Goal: Information Seeking & Learning: Compare options

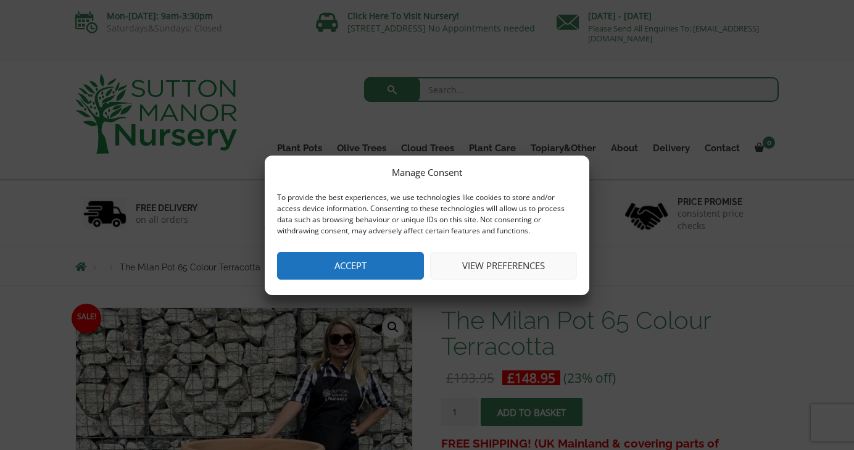
click at [354, 266] on button "Accept" at bounding box center [350, 266] width 147 height 28
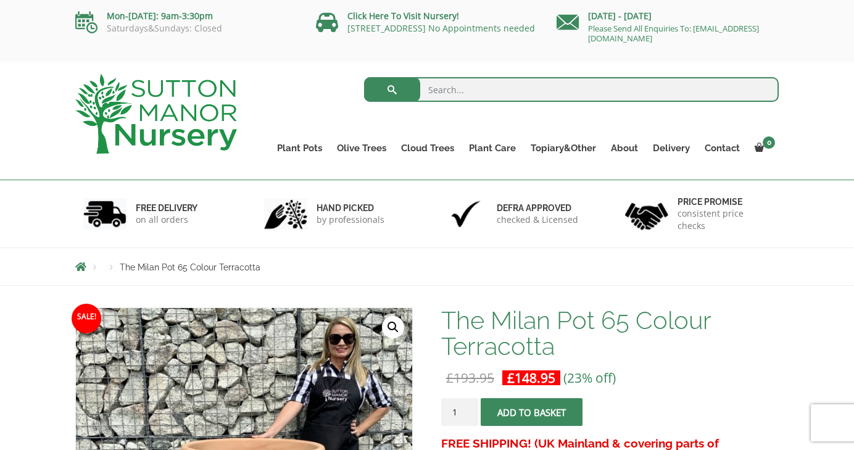
click at [470, 90] on input "search" at bounding box center [571, 89] width 415 height 25
type input "large pot"
click at [392, 90] on button "submit" at bounding box center [392, 89] width 56 height 25
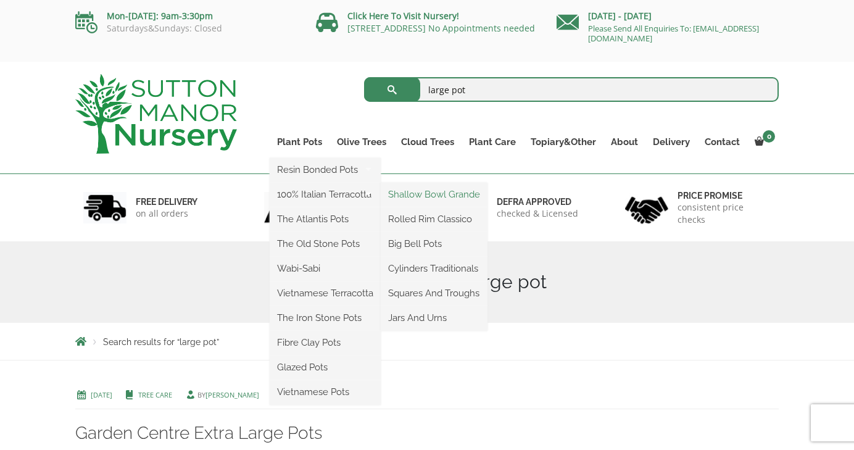
click at [448, 194] on link "Shallow Bowl Grande" at bounding box center [434, 194] width 107 height 19
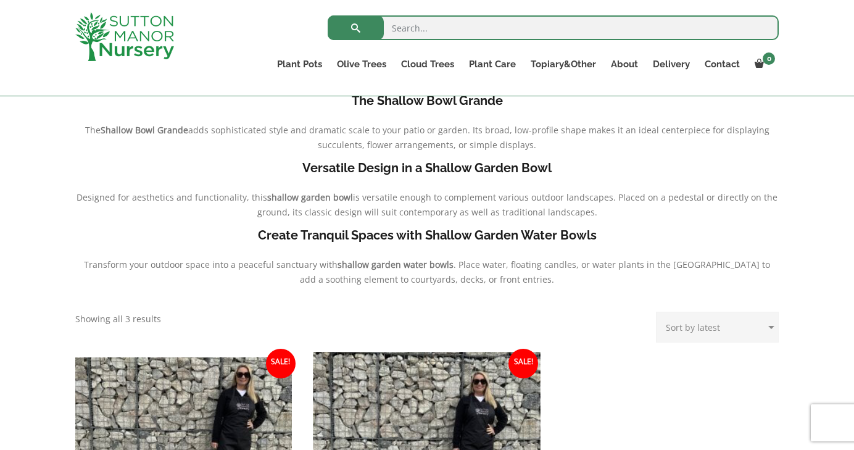
scroll to position [222, 0]
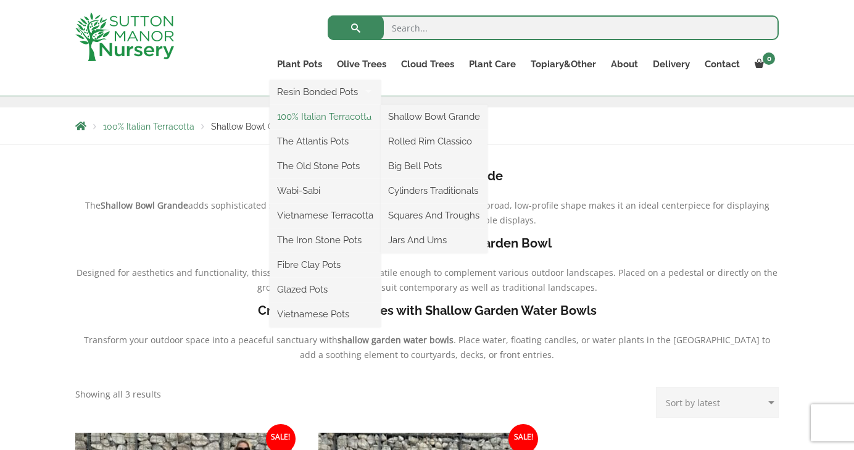
click at [289, 117] on link "100% Italian Terracotta" at bounding box center [325, 116] width 111 height 19
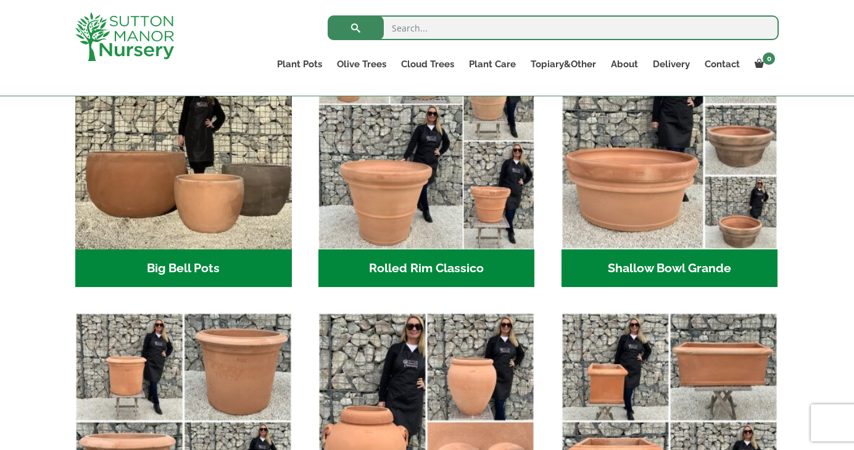
scroll to position [453, 0]
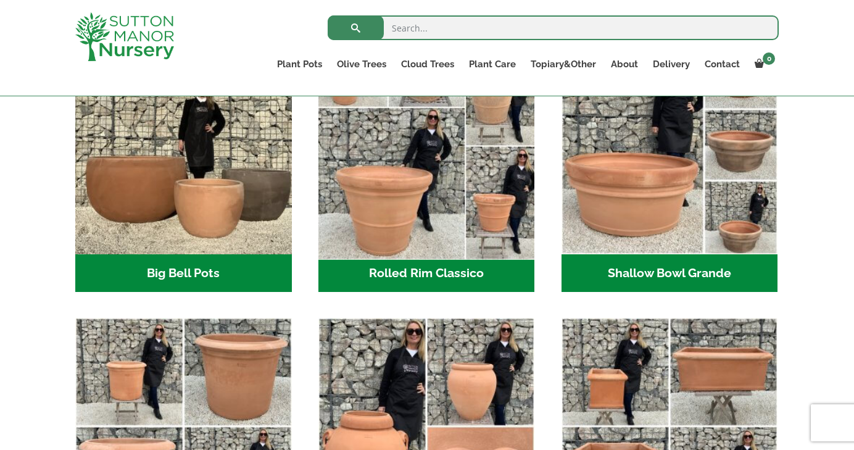
click at [393, 221] on img "Visit product category Rolled Rim Classico" at bounding box center [426, 145] width 227 height 227
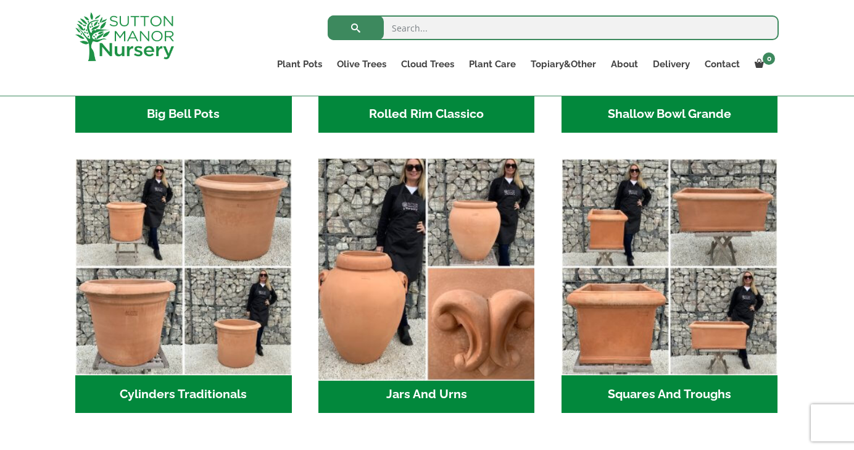
scroll to position [615, 0]
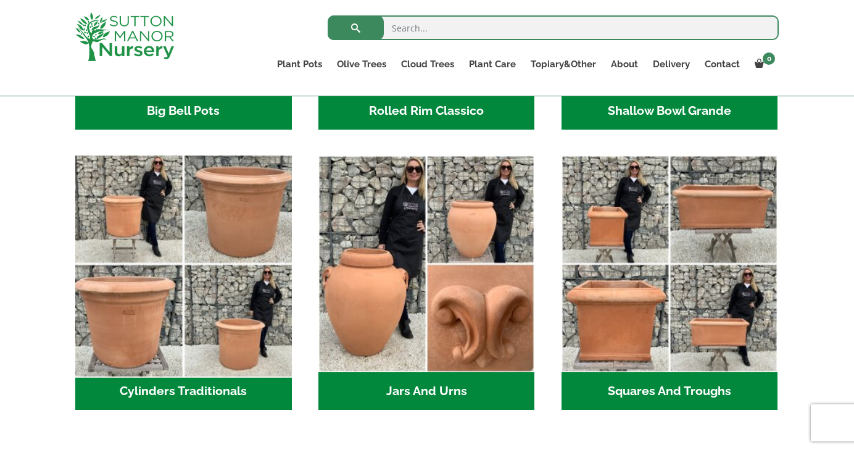
click at [257, 223] on img "Visit product category Cylinders Traditionals" at bounding box center [183, 264] width 227 height 227
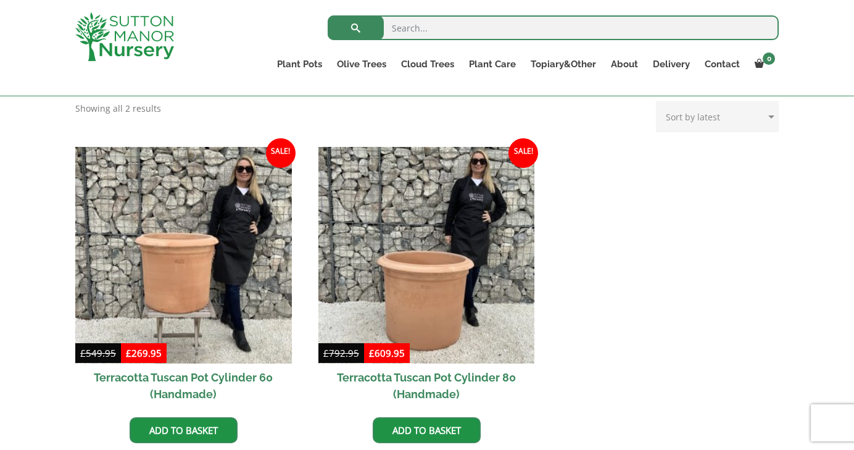
scroll to position [508, 0]
